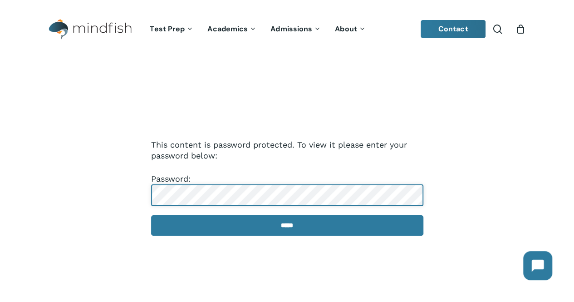
click at [151, 215] on input "*****" at bounding box center [287, 225] width 272 height 20
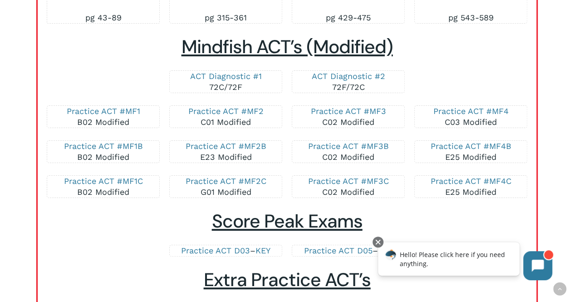
scroll to position [1732, 0]
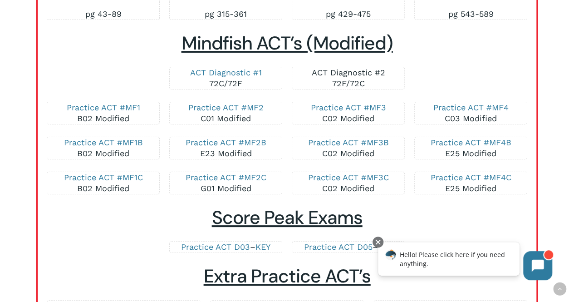
click at [378, 74] on link "ACT Diagnostic #2" at bounding box center [348, 73] width 74 height 10
